Goal: Information Seeking & Learning: Learn about a topic

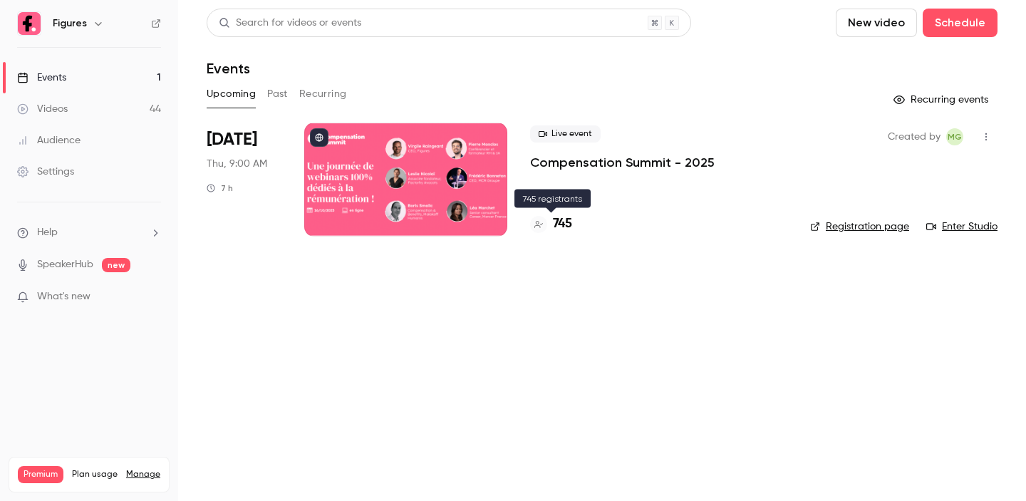
click at [563, 221] on h4 "745" at bounding box center [562, 223] width 19 height 19
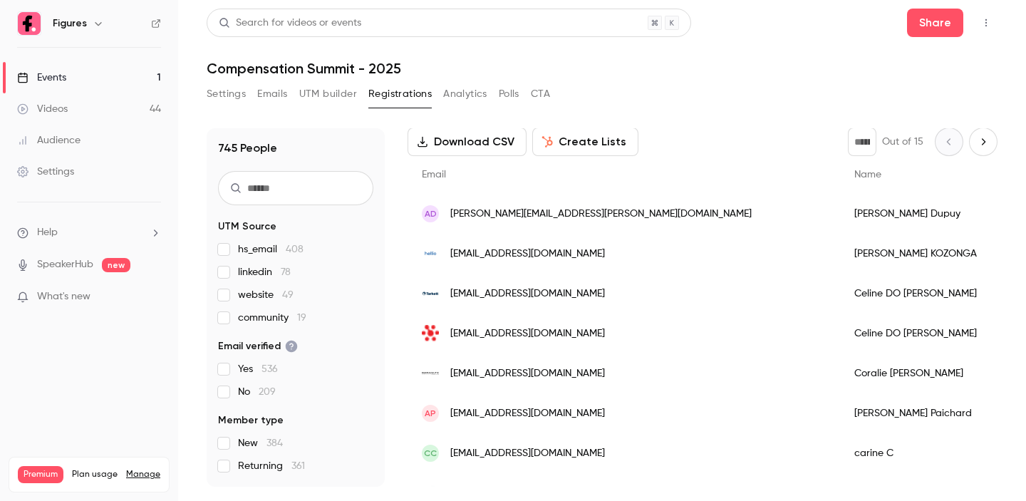
click at [43, 84] on div "Events" at bounding box center [41, 78] width 49 height 14
